Goal: Navigation & Orientation: Find specific page/section

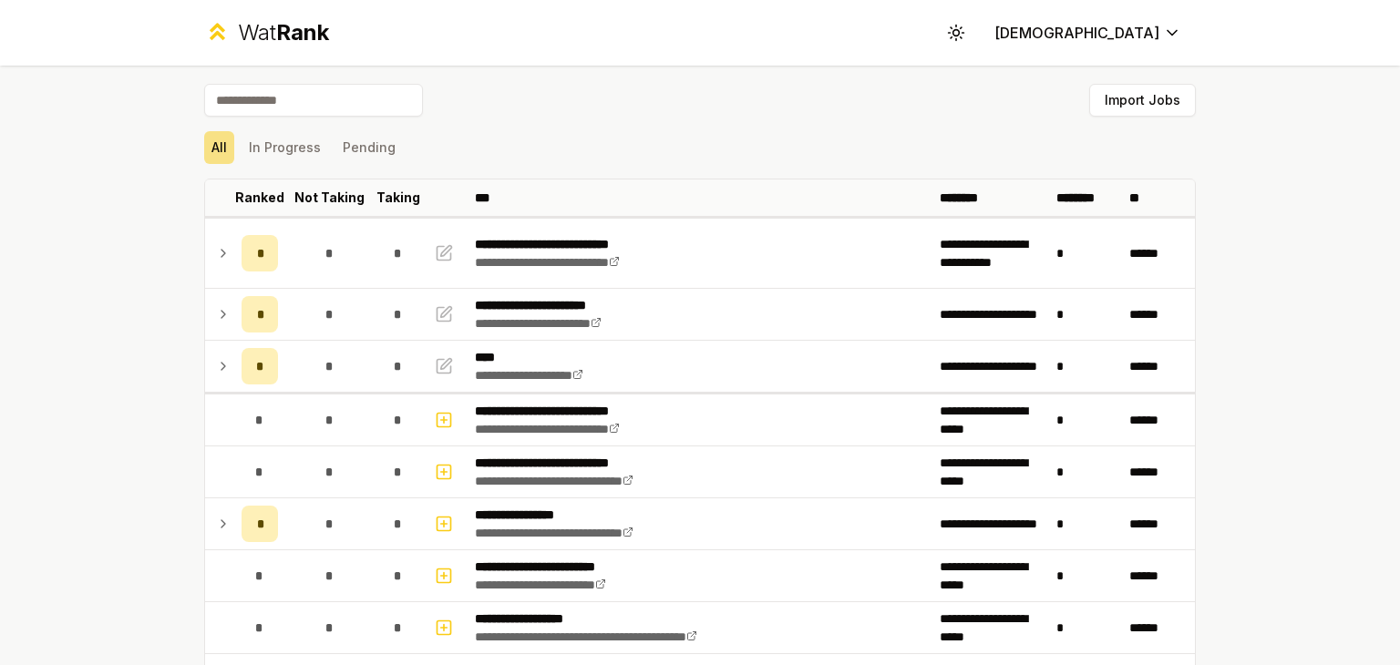
scroll to position [1719, 0]
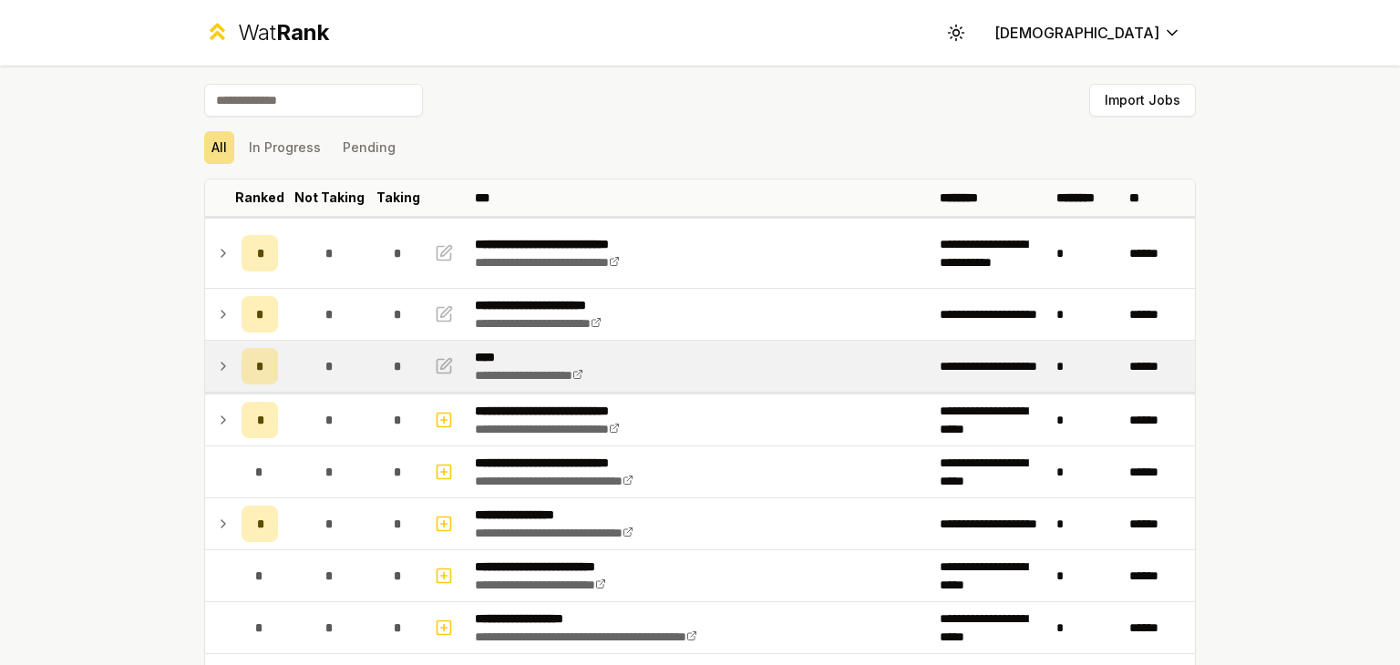
click at [221, 366] on icon at bounding box center [223, 366] width 15 height 22
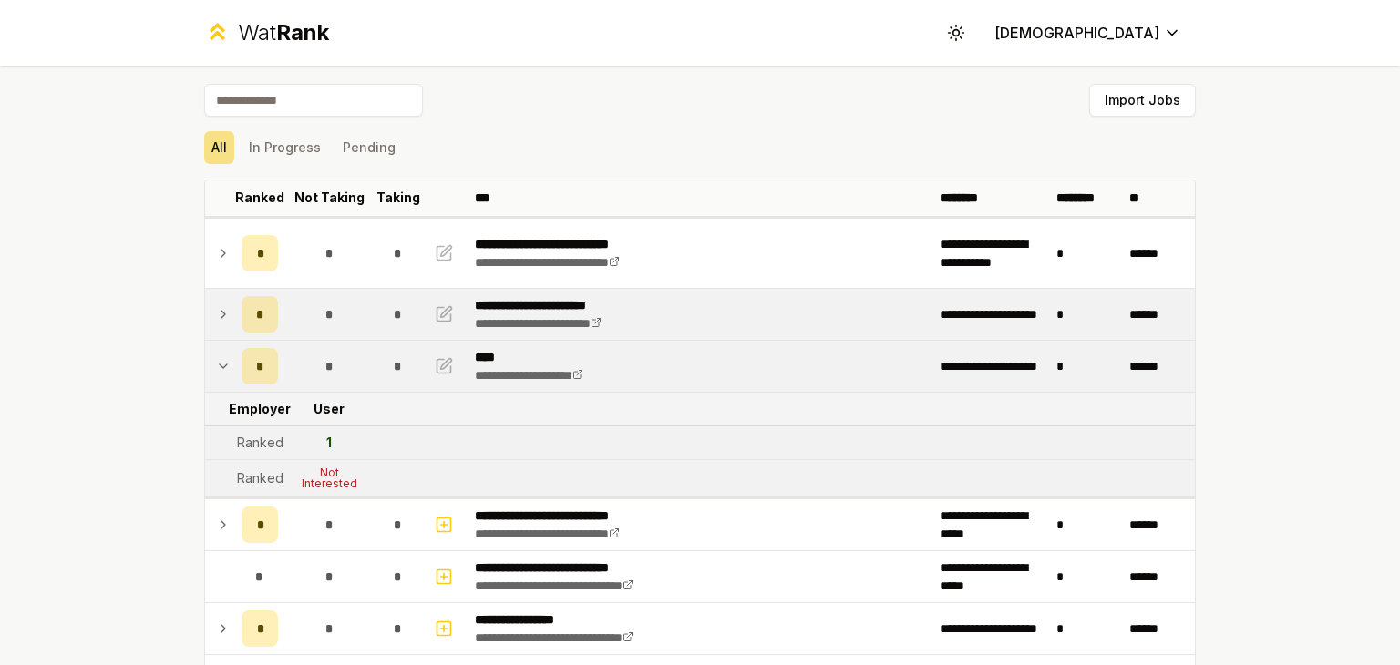
click at [219, 314] on icon at bounding box center [223, 315] width 15 height 22
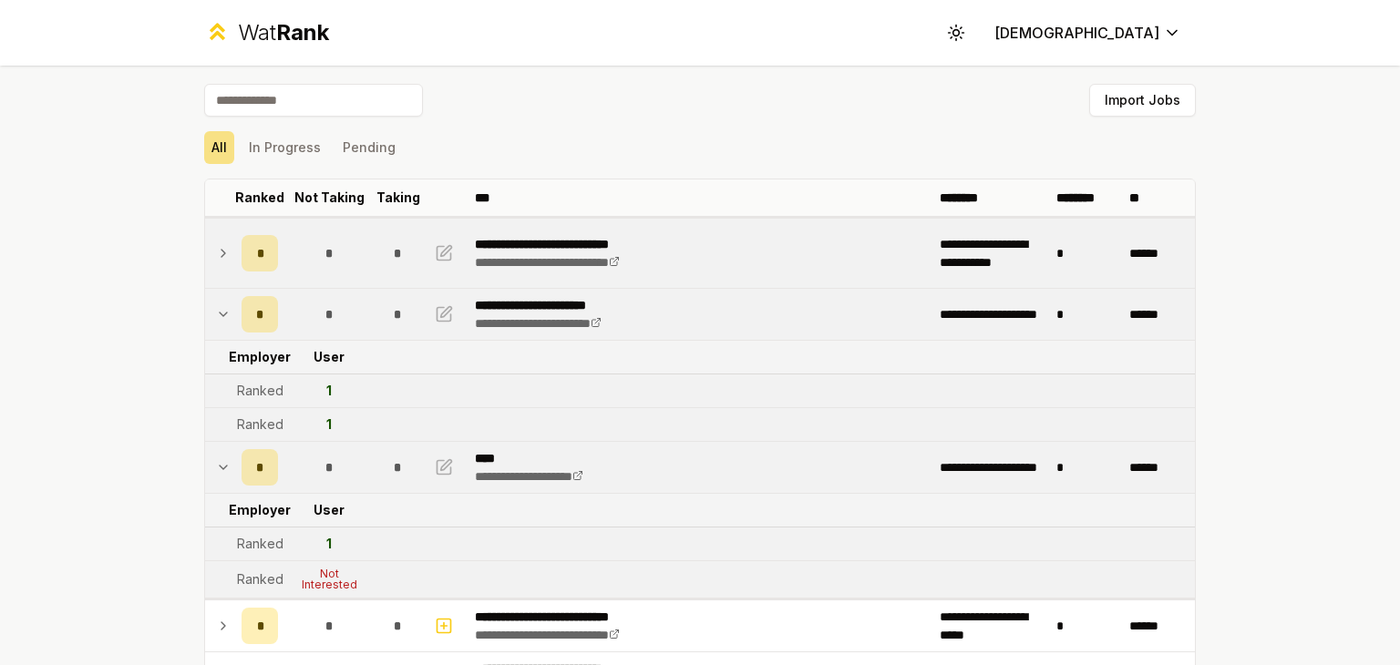
click at [218, 263] on td at bounding box center [219, 253] width 29 height 69
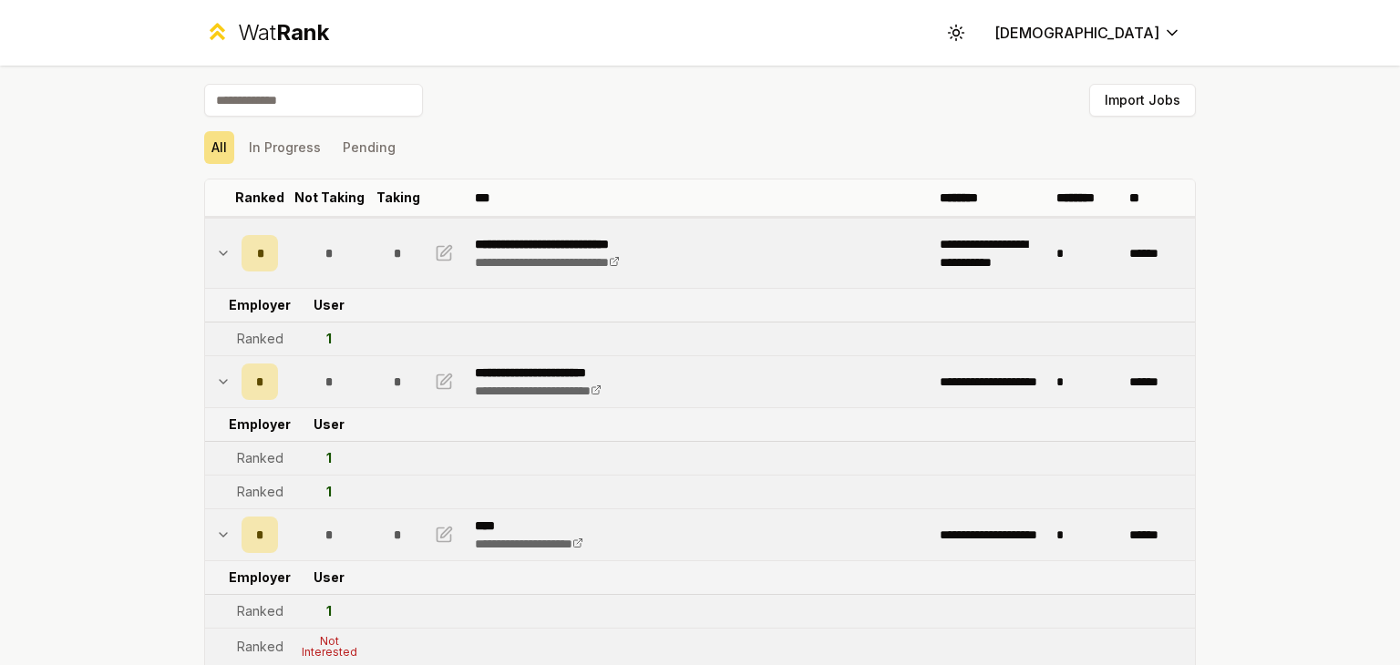
click at [218, 263] on td at bounding box center [219, 253] width 29 height 69
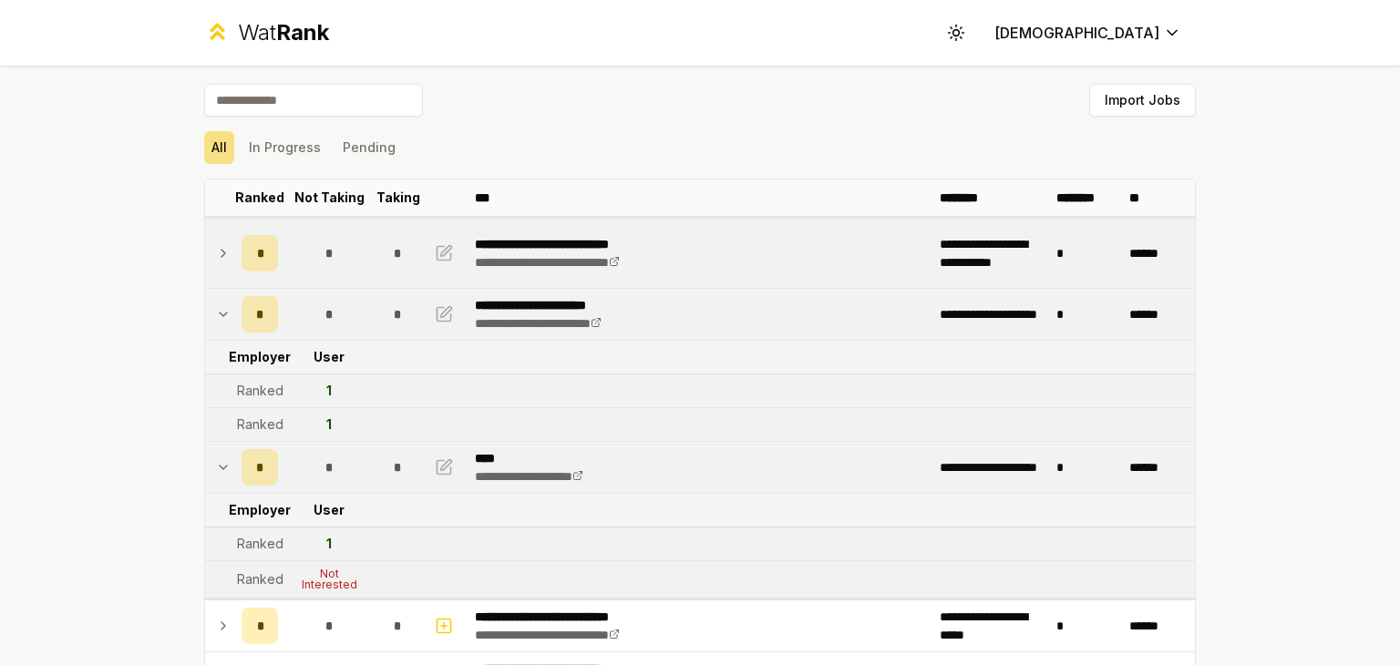
click at [218, 263] on td at bounding box center [219, 253] width 29 height 69
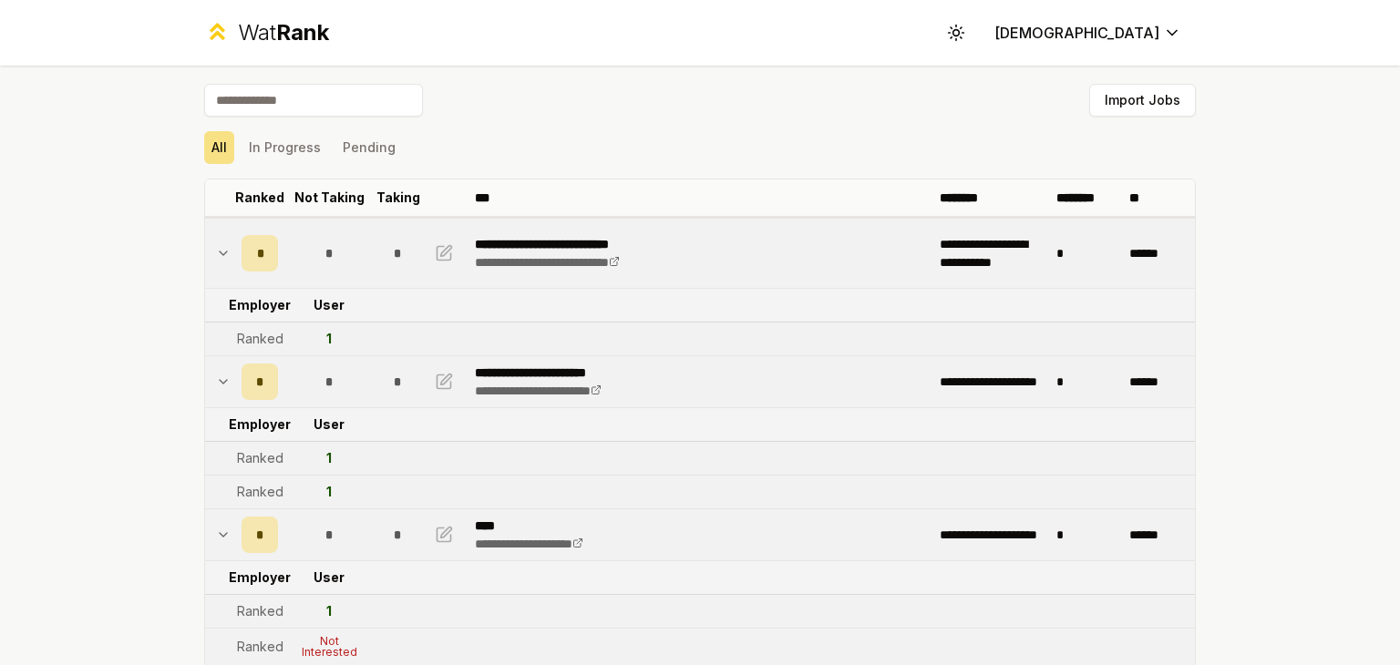
click at [218, 263] on td at bounding box center [219, 253] width 29 height 69
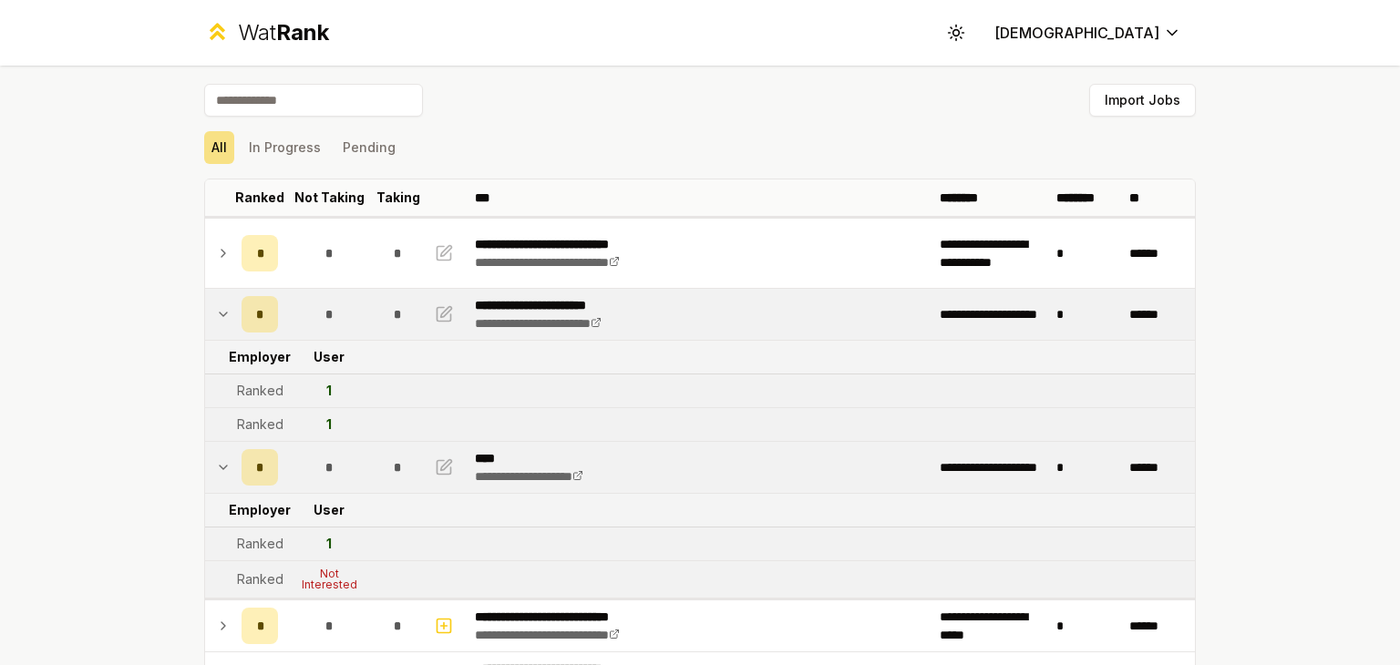
click at [223, 307] on td at bounding box center [219, 314] width 29 height 51
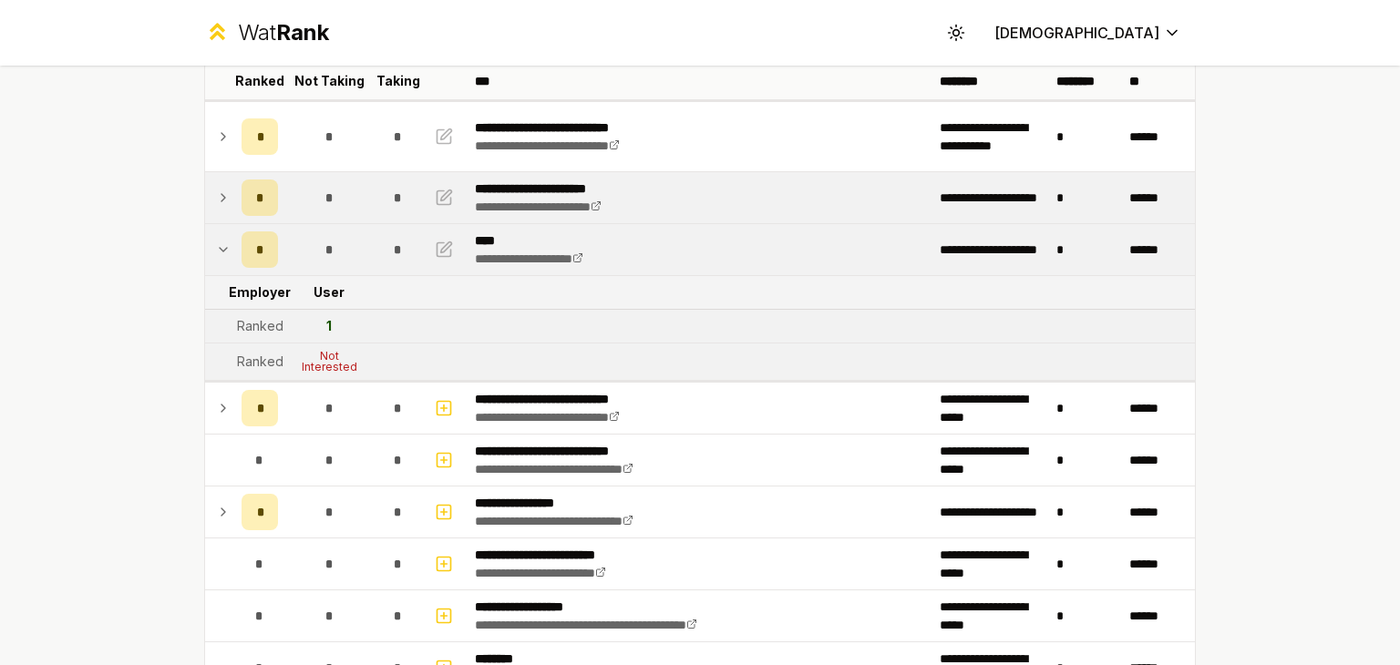
scroll to position [186, 0]
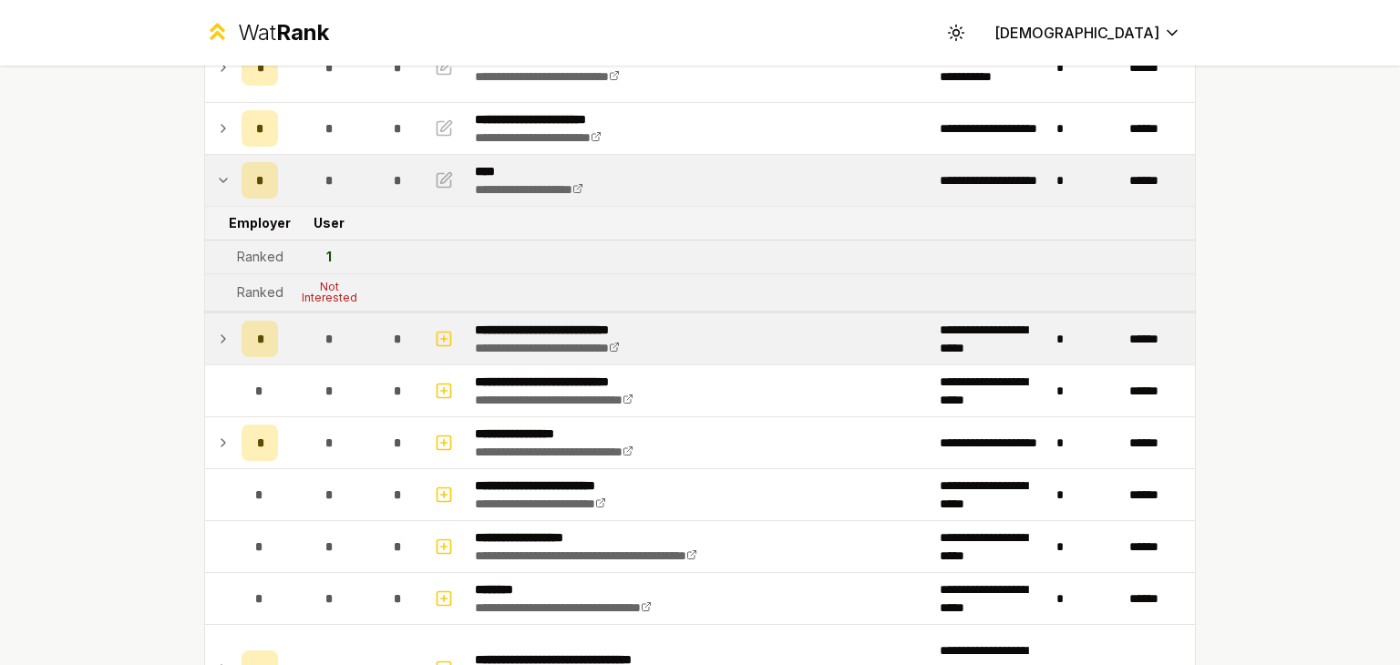
click at [216, 335] on icon at bounding box center [223, 339] width 15 height 22
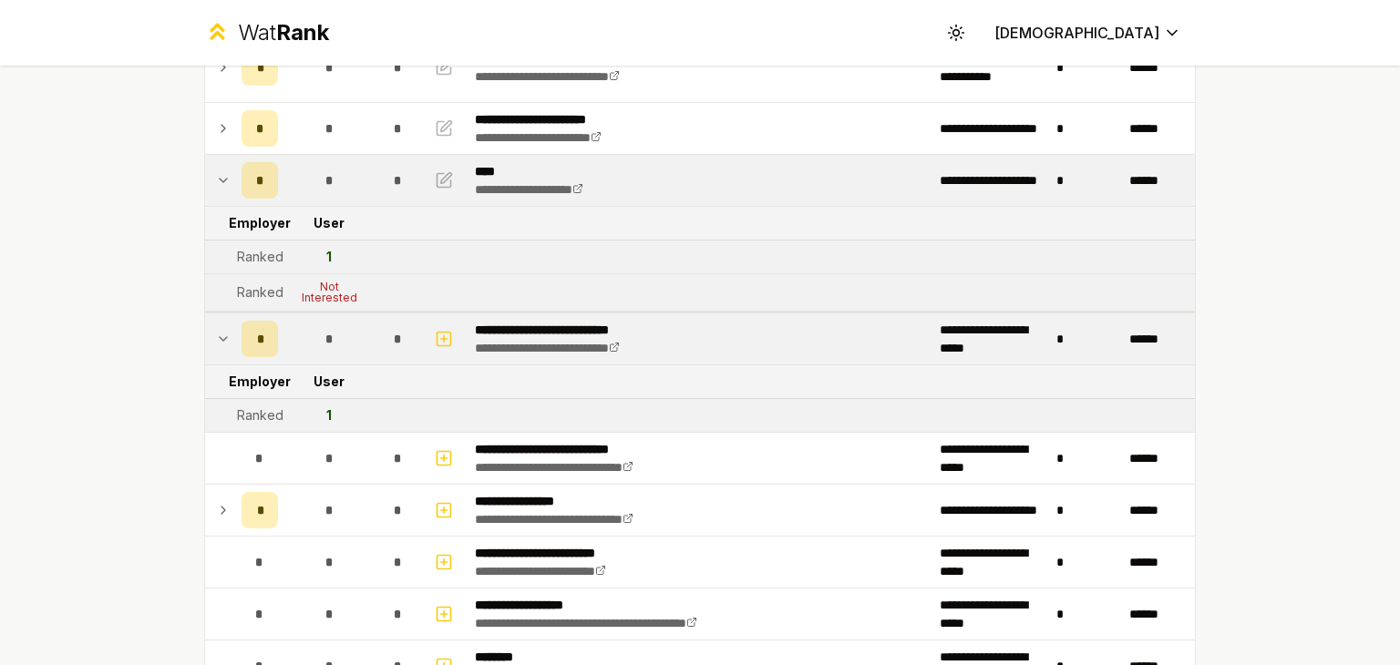
click at [216, 335] on icon at bounding box center [223, 339] width 15 height 22
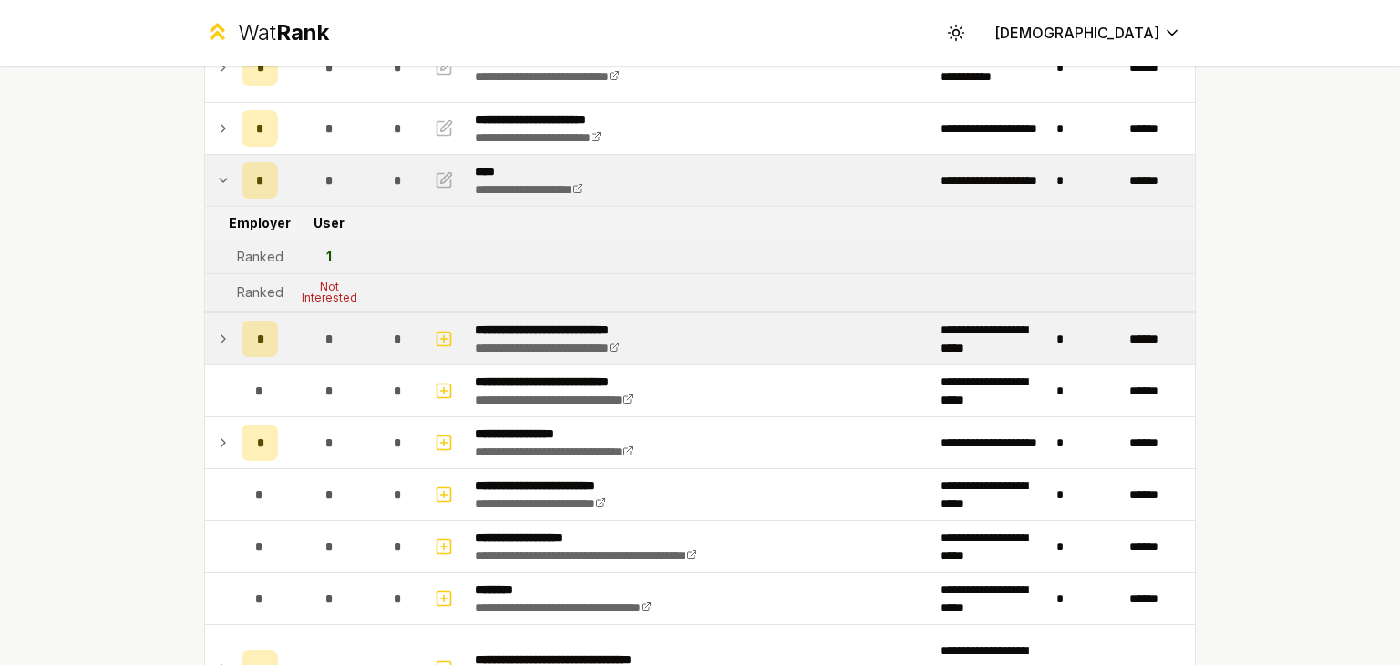
click at [221, 340] on icon at bounding box center [223, 339] width 15 height 22
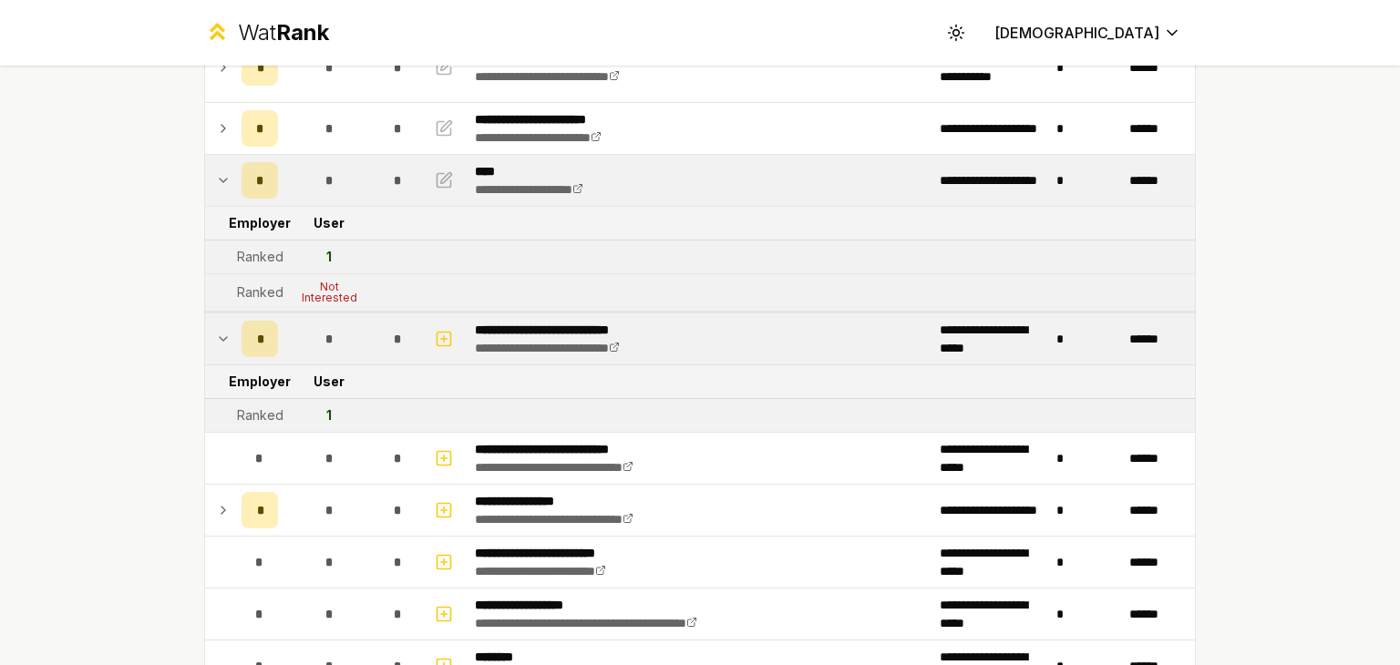
click at [221, 340] on icon at bounding box center [223, 339] width 15 height 22
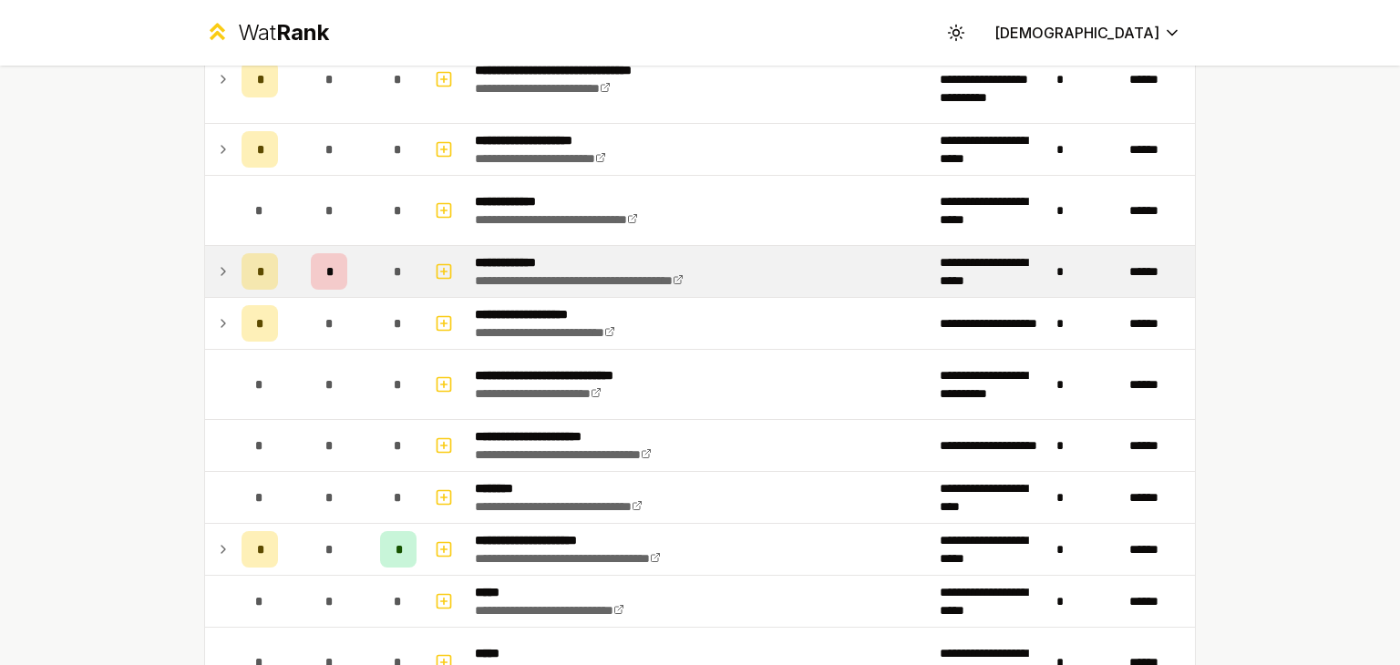
scroll to position [777, 0]
click at [216, 272] on icon at bounding box center [223, 271] width 15 height 22
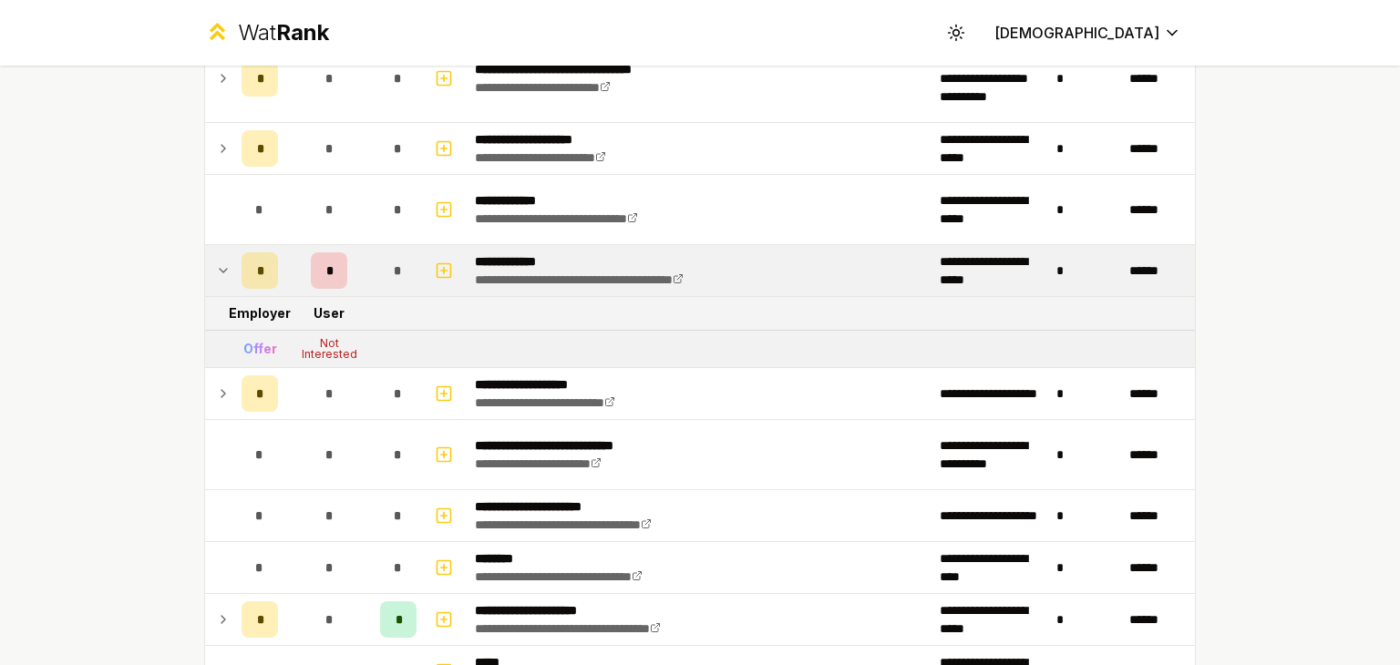
click at [216, 272] on icon at bounding box center [223, 271] width 15 height 22
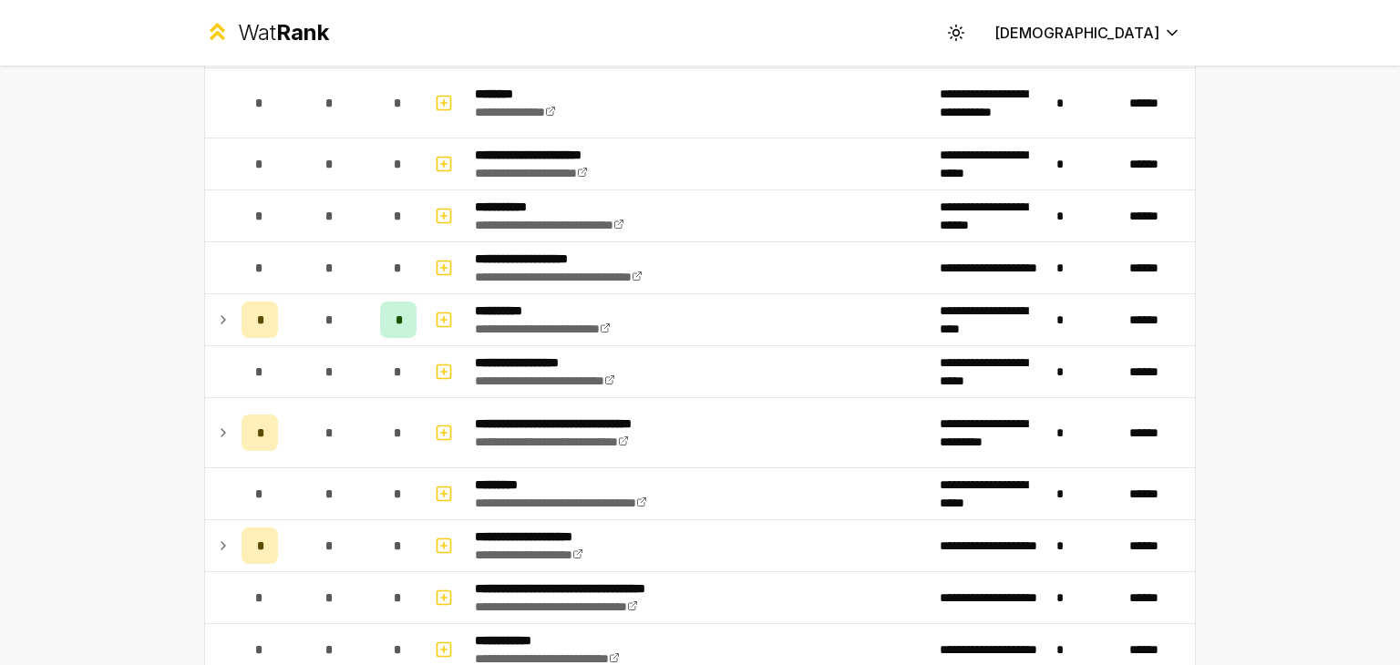
scroll to position [2166, 0]
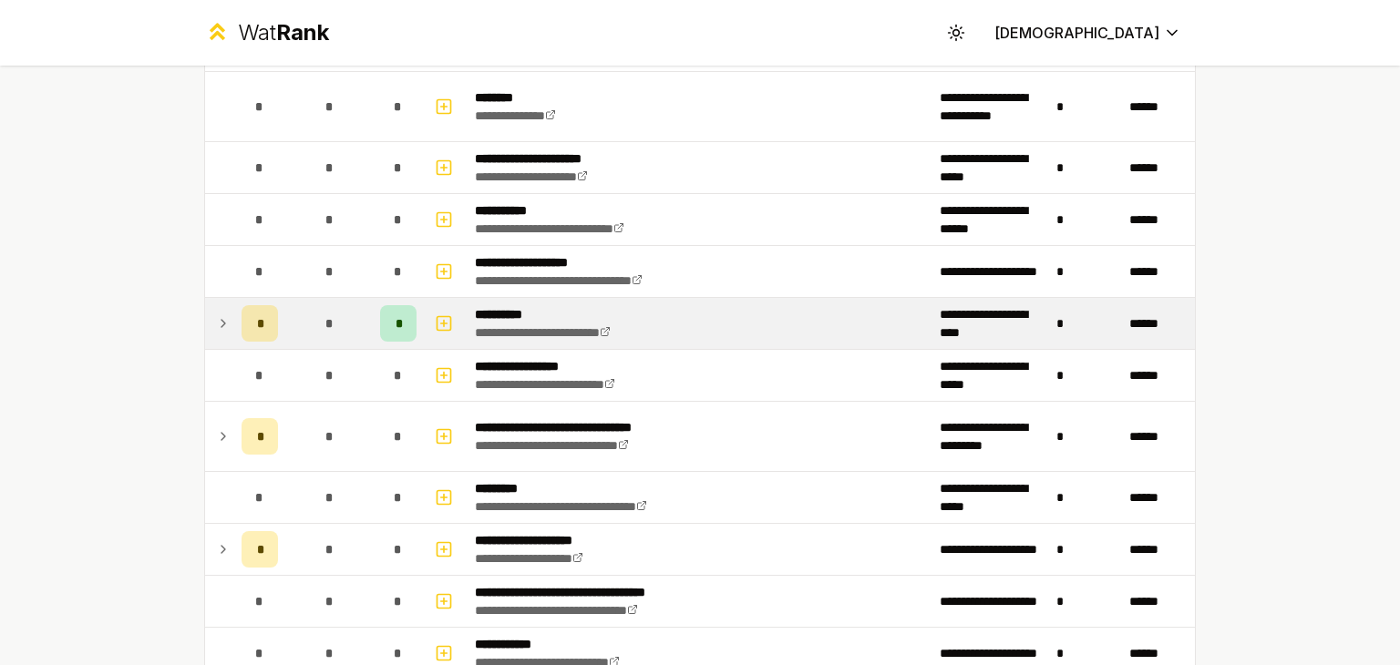
click at [242, 305] on div "*" at bounding box center [260, 323] width 36 height 36
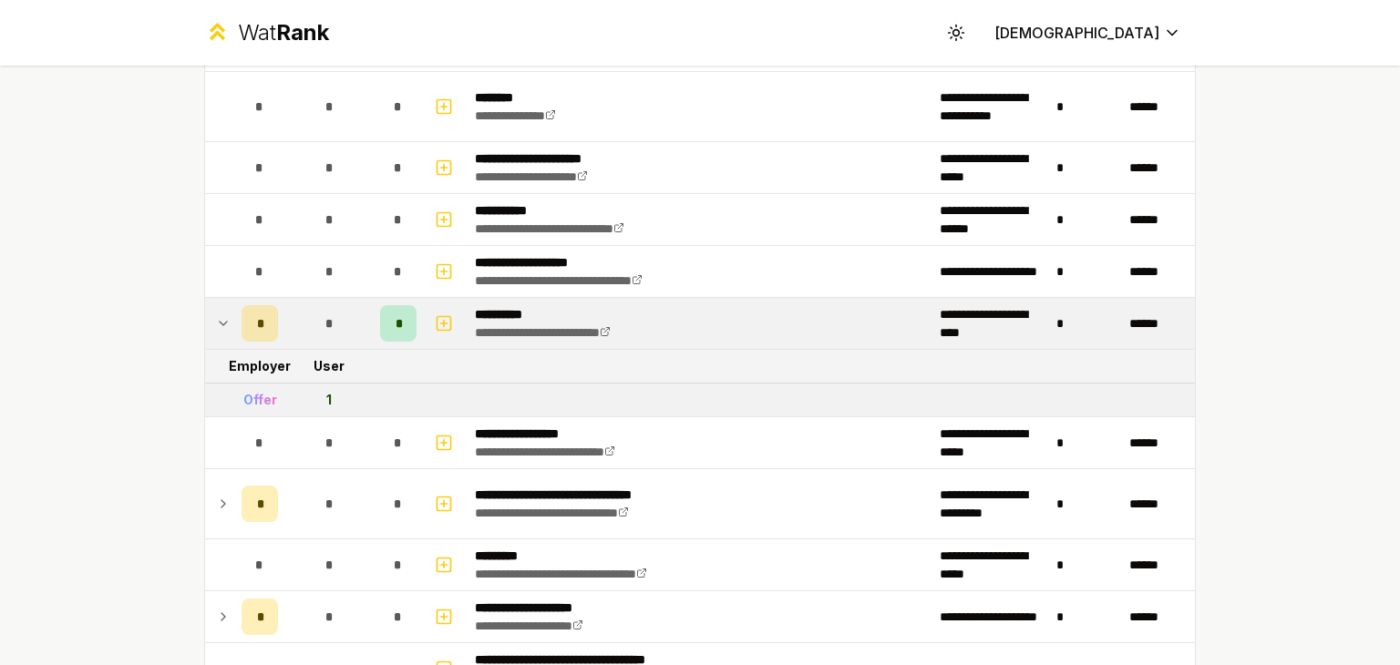
click at [242, 305] on div "*" at bounding box center [260, 323] width 36 height 36
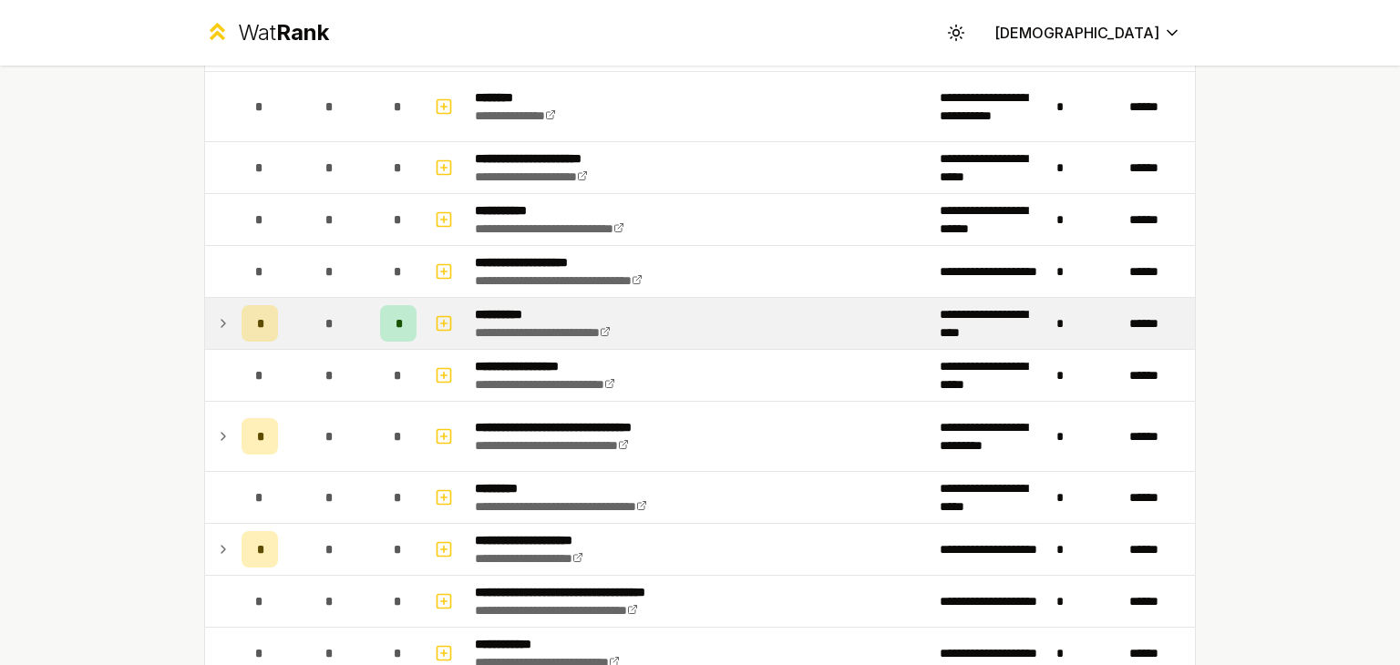
click at [242, 305] on div "*" at bounding box center [260, 323] width 36 height 36
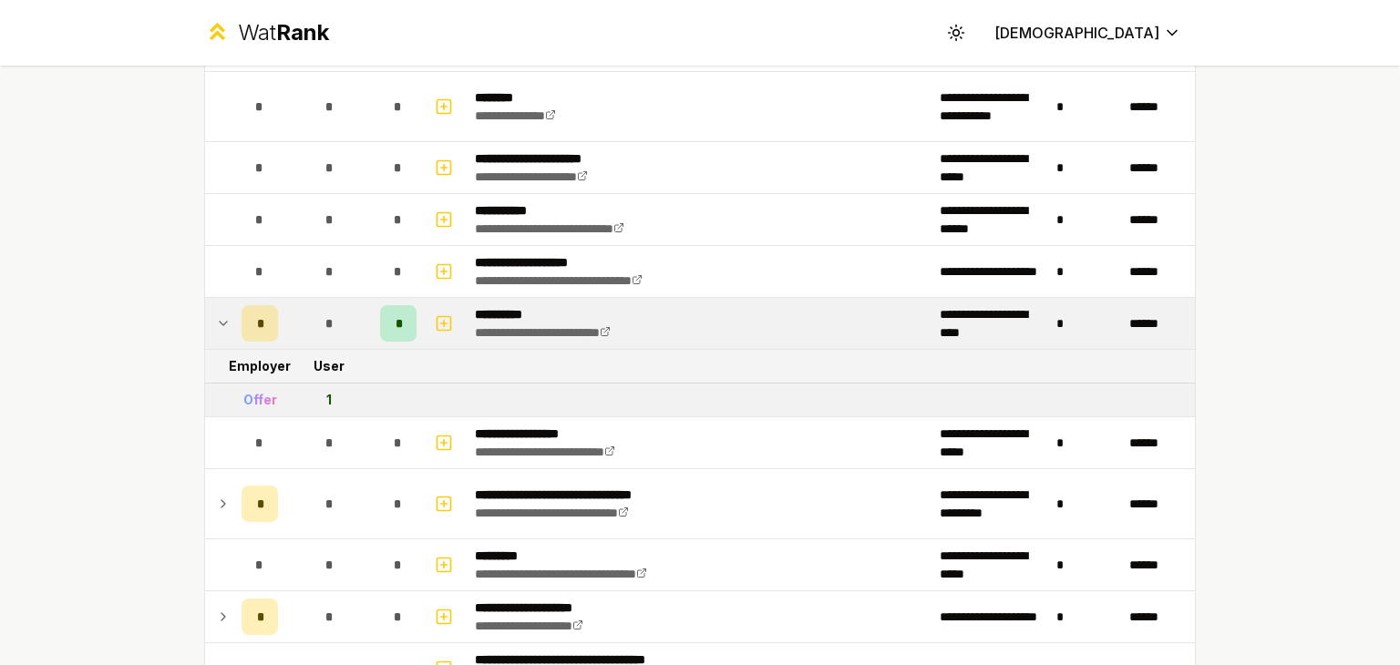
click at [242, 305] on div "*" at bounding box center [260, 323] width 36 height 36
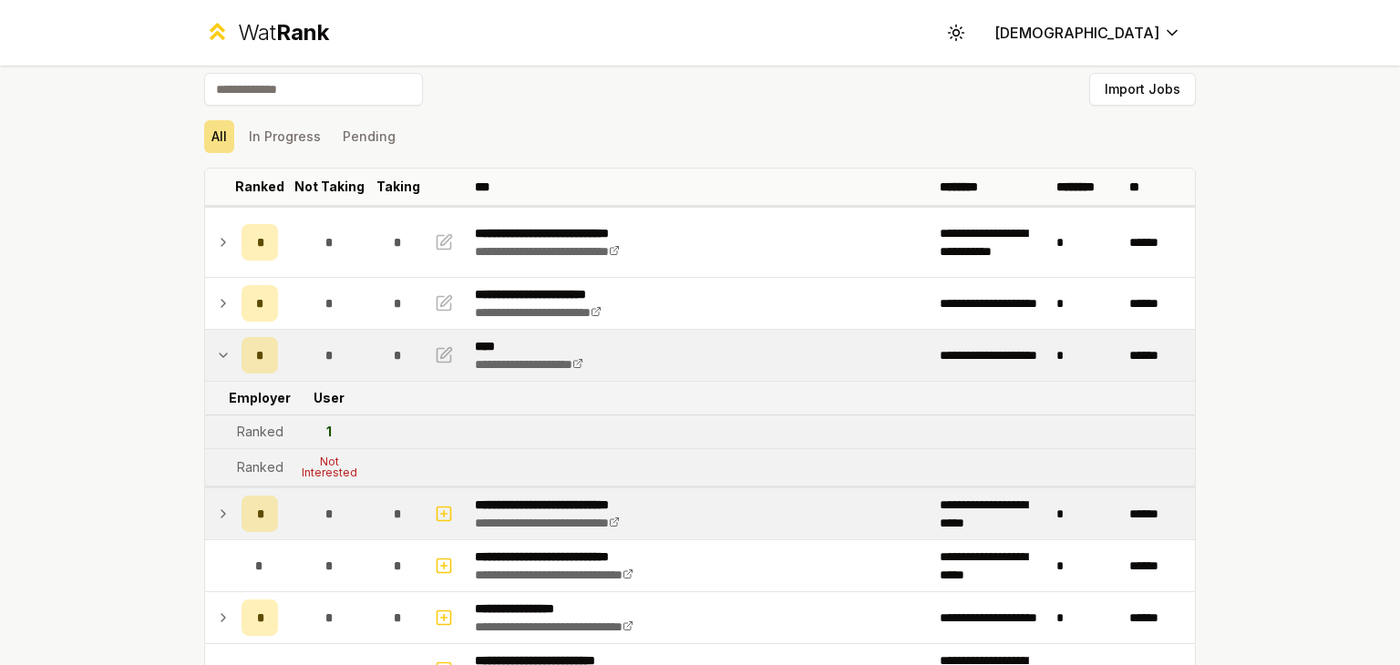
scroll to position [0, 0]
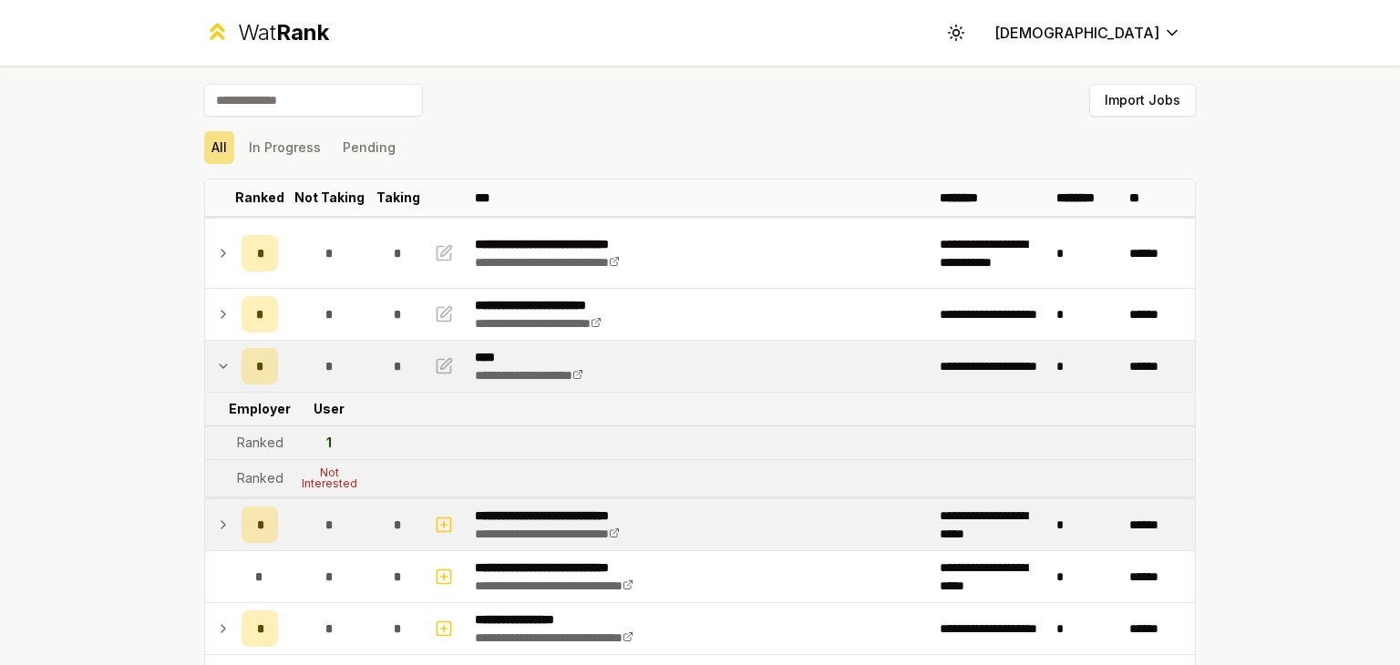
click at [219, 359] on icon at bounding box center [223, 366] width 15 height 22
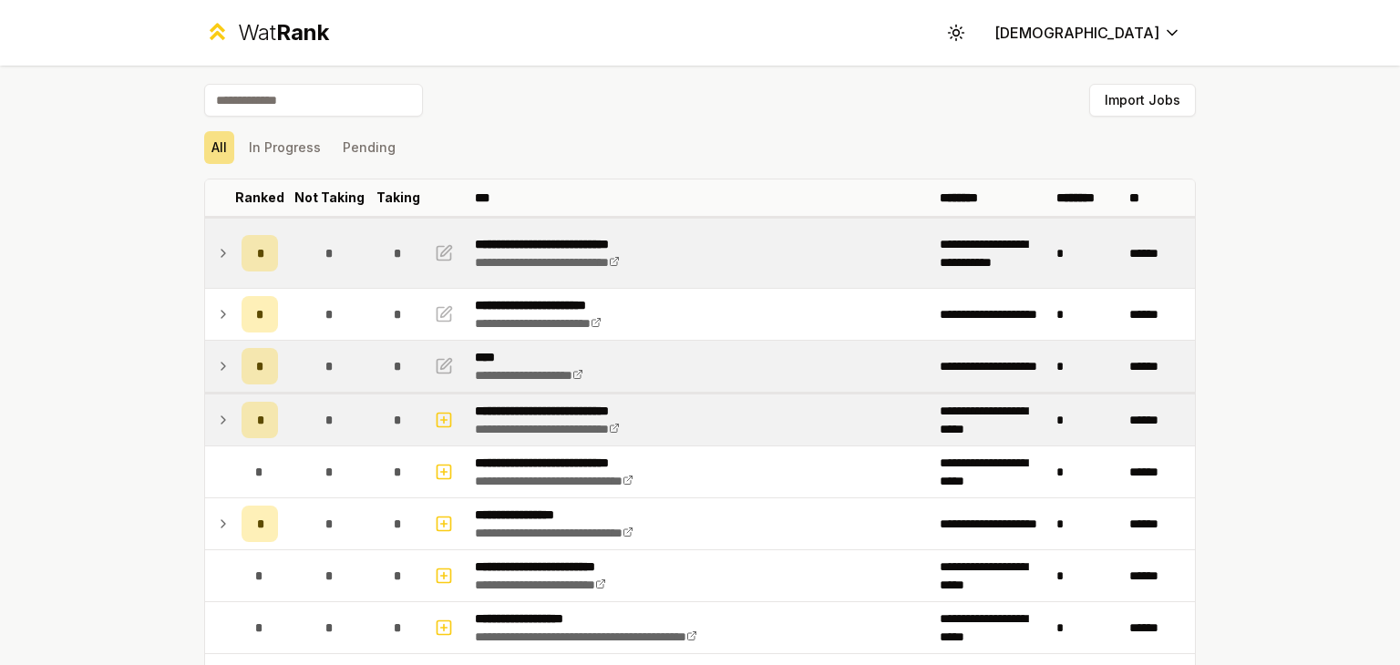
click at [222, 260] on icon at bounding box center [223, 253] width 15 height 22
